Goal: Task Accomplishment & Management: Use online tool/utility

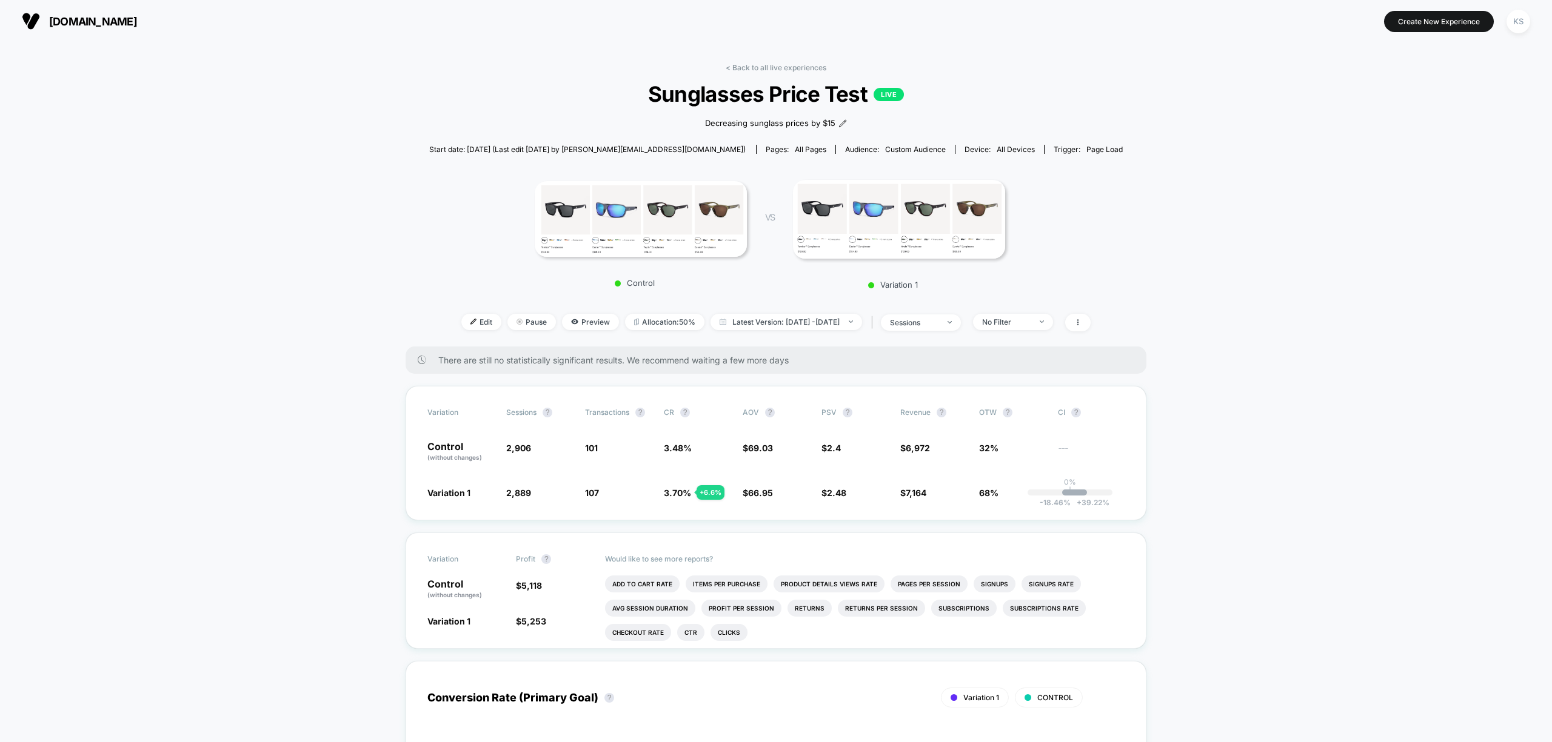
click at [742, 69] on link "< Back to all live experiences" at bounding box center [775, 67] width 101 height 9
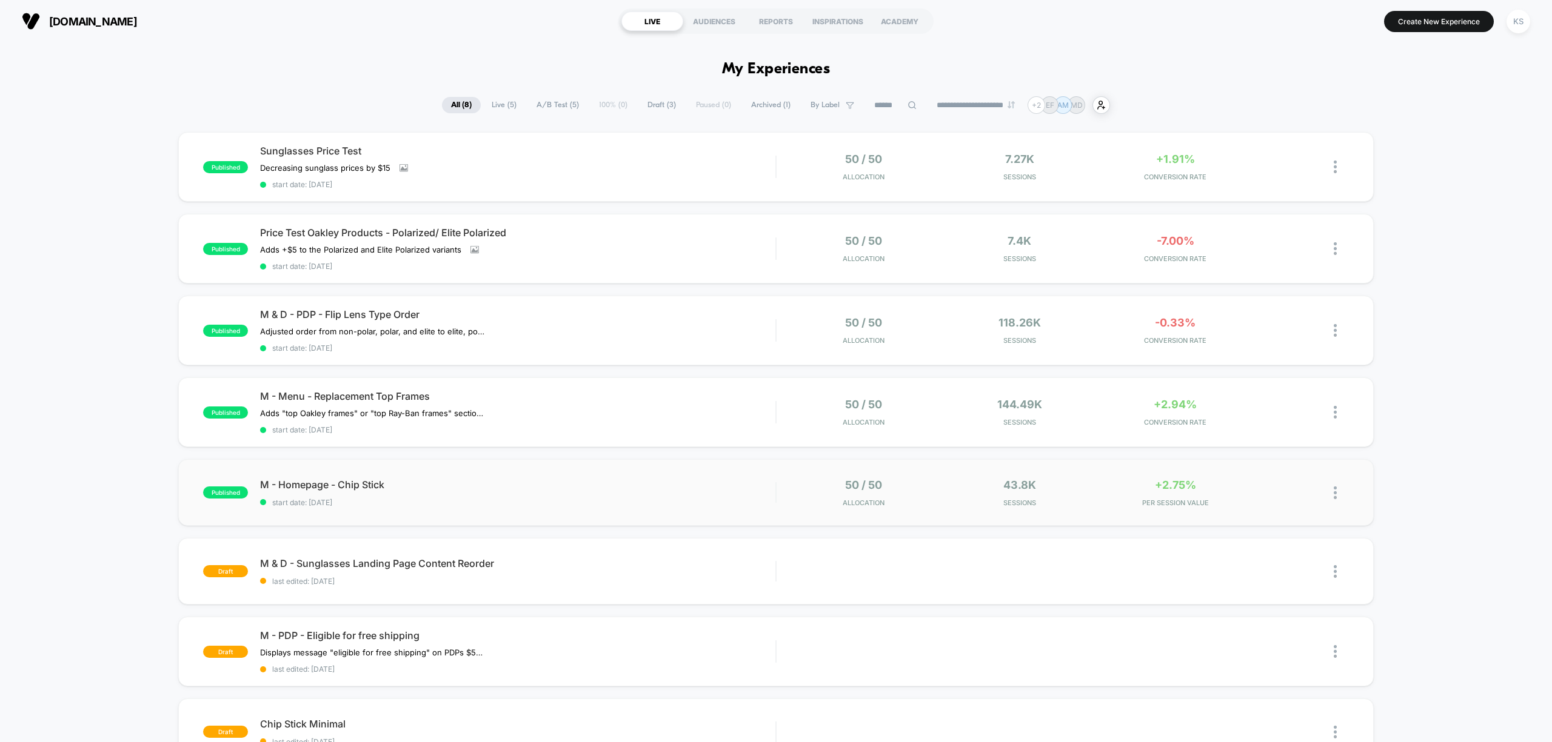
click at [522, 483] on span "M - Homepage - Chip Stick" at bounding box center [517, 485] width 515 height 12
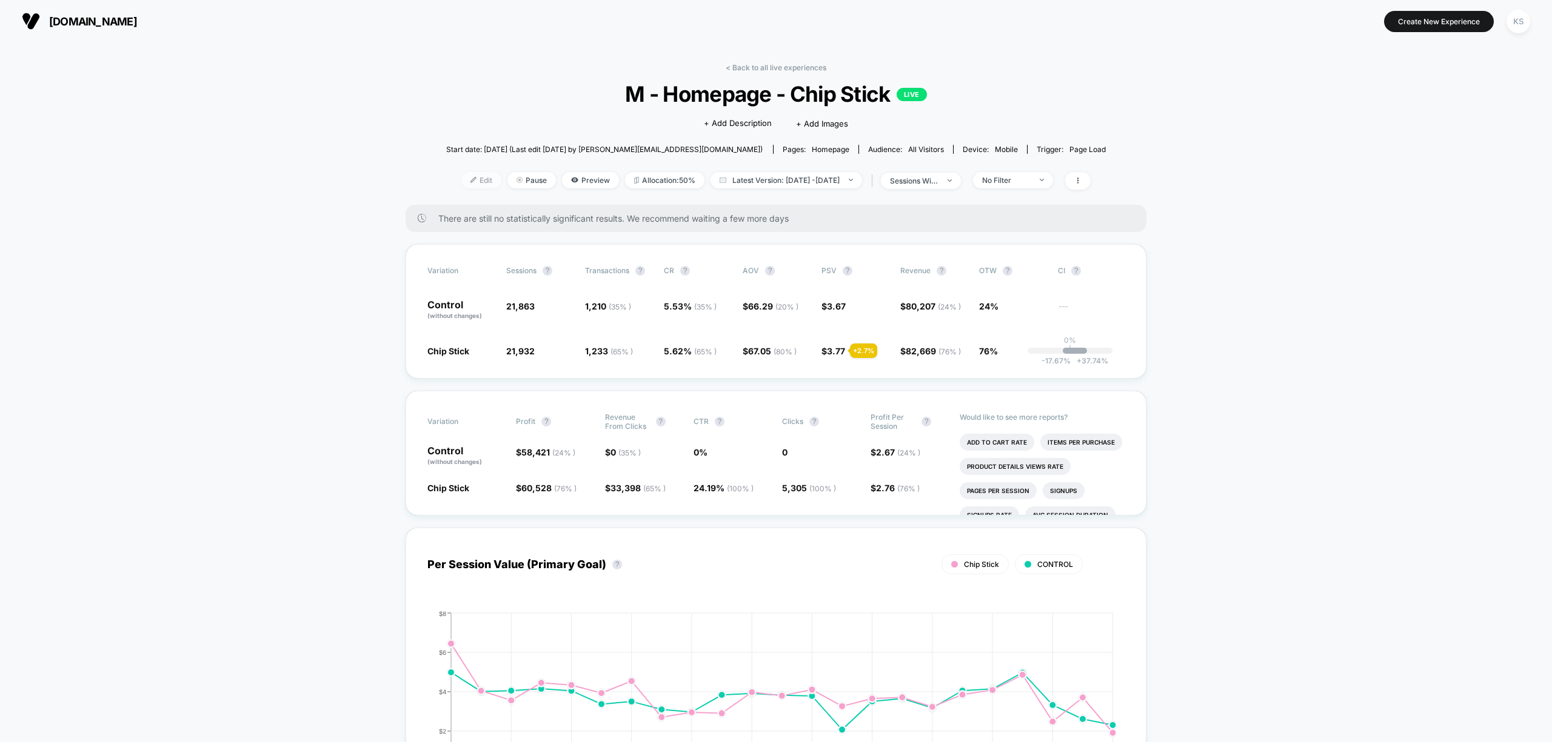
click at [461, 177] on span "Edit" at bounding box center [481, 180] width 40 height 16
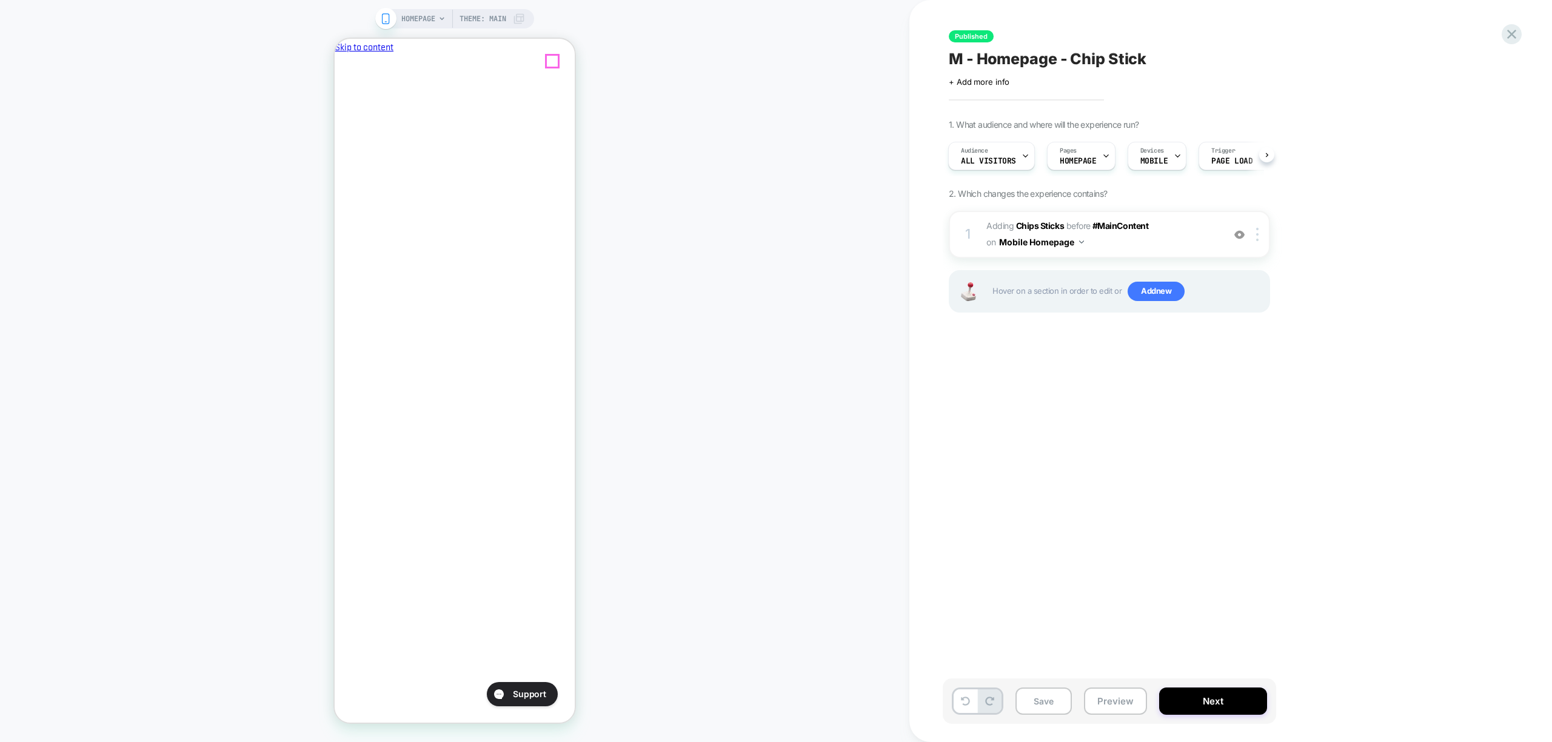
click at [339, 111] on icon "Close" at bounding box center [339, 111] width 0 height 0
click at [1116, 358] on div "Published M - Homepage - Chip Stick Click to edit experience details + Add more…" at bounding box center [1169, 371] width 455 height 718
